Goal: Ask a question

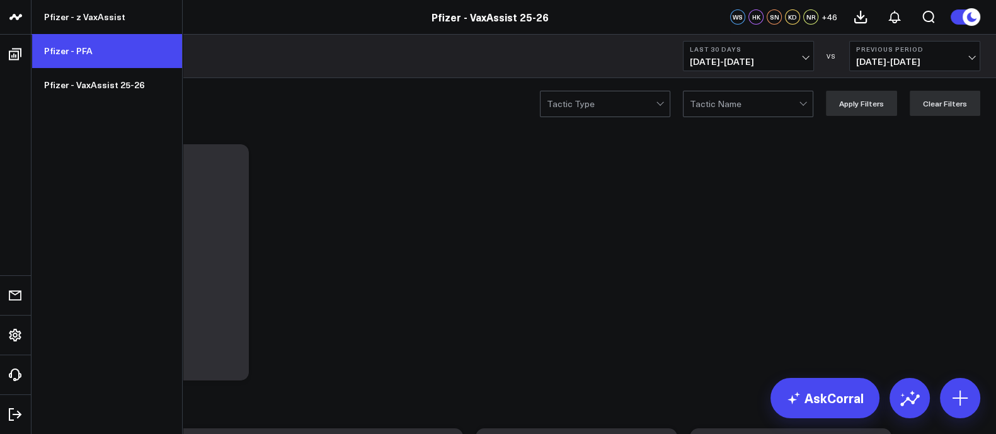
click at [92, 42] on link "Pfizer - PFA" at bounding box center [106, 51] width 151 height 34
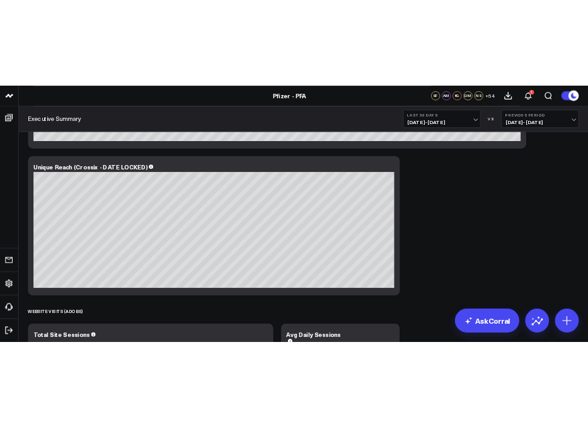
scroll to position [1427, 0]
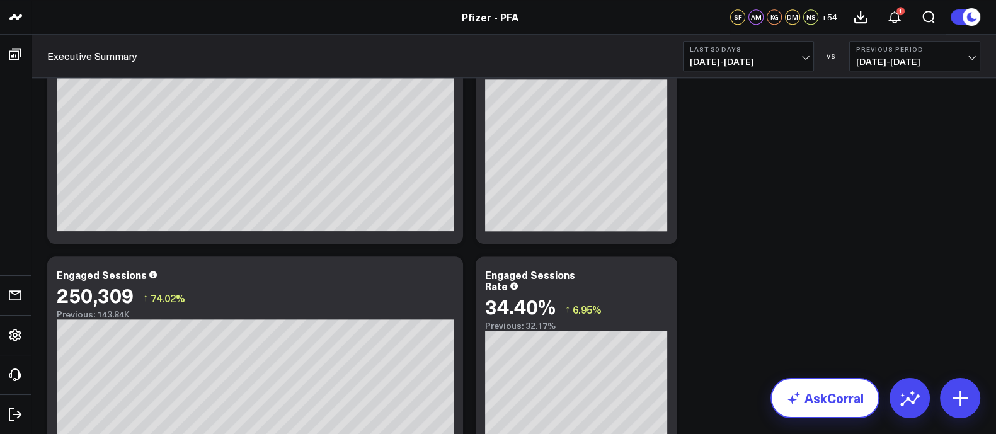
click at [843, 396] on link "AskCorral" at bounding box center [824, 398] width 109 height 40
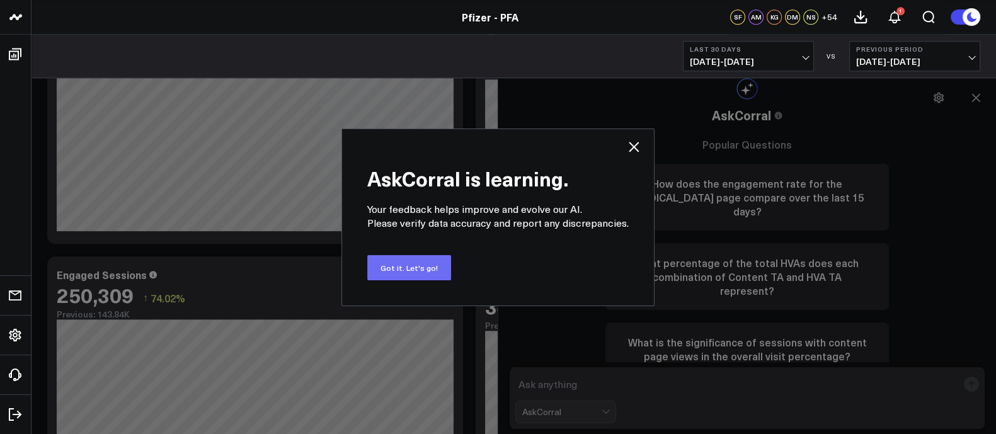
click at [419, 268] on button "Got it. Let's go!" at bounding box center [409, 267] width 84 height 25
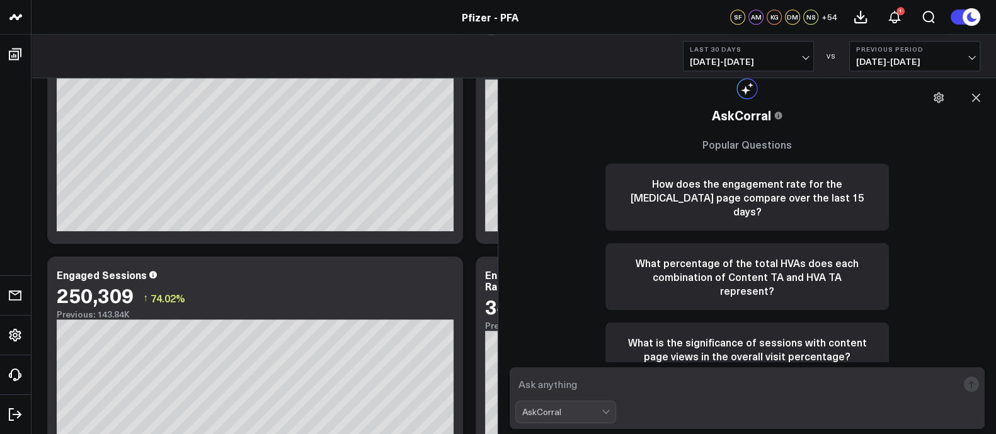
click at [555, 385] on textarea at bounding box center [736, 384] width 442 height 23
type textarea "How many visits have we had in the last two weeks? I want a day by day view"
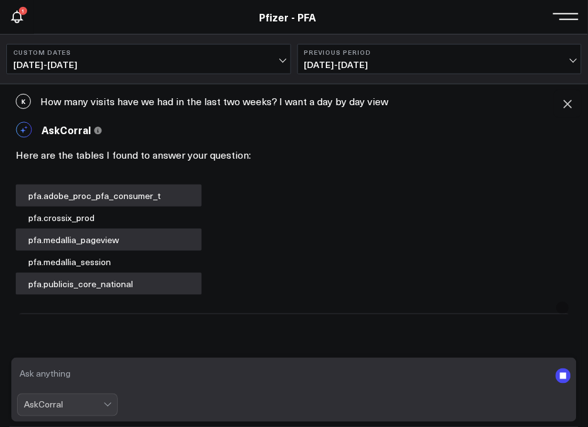
click at [142, 195] on div "pfa.adobe_proc_pfa_consumer_t" at bounding box center [109, 196] width 186 height 22
